Goal: Task Accomplishment & Management: Use online tool/utility

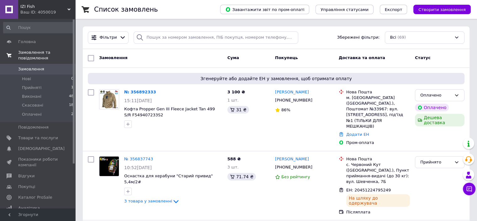
click at [47, 51] on span "Замовлення та повідомлення" at bounding box center [46, 55] width 57 height 11
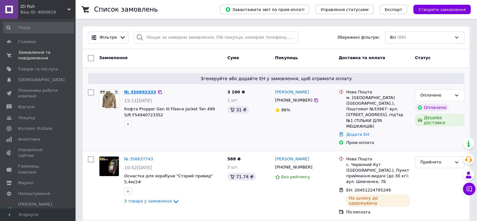
click at [142, 92] on link "№ 356892333" at bounding box center [140, 91] width 32 height 5
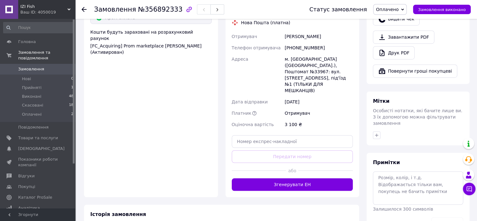
scroll to position [408, 0]
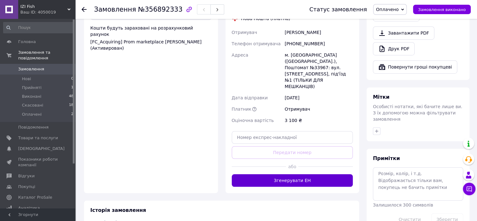
click at [297, 174] on button "Згенерувати ЕН" at bounding box center [292, 180] width 121 height 13
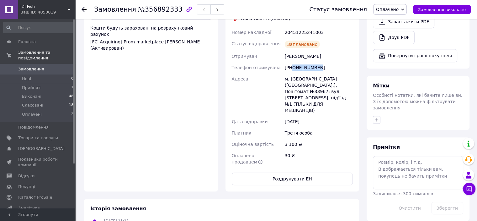
drag, startPoint x: 293, startPoint y: 57, endPoint x: 322, endPoint y: 60, distance: 29.0
click at [322, 62] on div "[PHONE_NUMBER]" at bounding box center [319, 67] width 71 height 11
copy div "0952863236"
drag, startPoint x: 285, startPoint y: 45, endPoint x: 315, endPoint y: 45, distance: 30.4
click at [315, 51] on div "[PERSON_NAME]" at bounding box center [319, 56] width 71 height 11
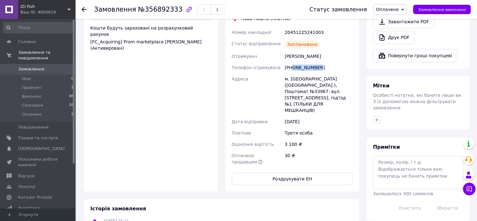
copy div "[PERSON_NAME]"
